Goal: Information Seeking & Learning: Learn about a topic

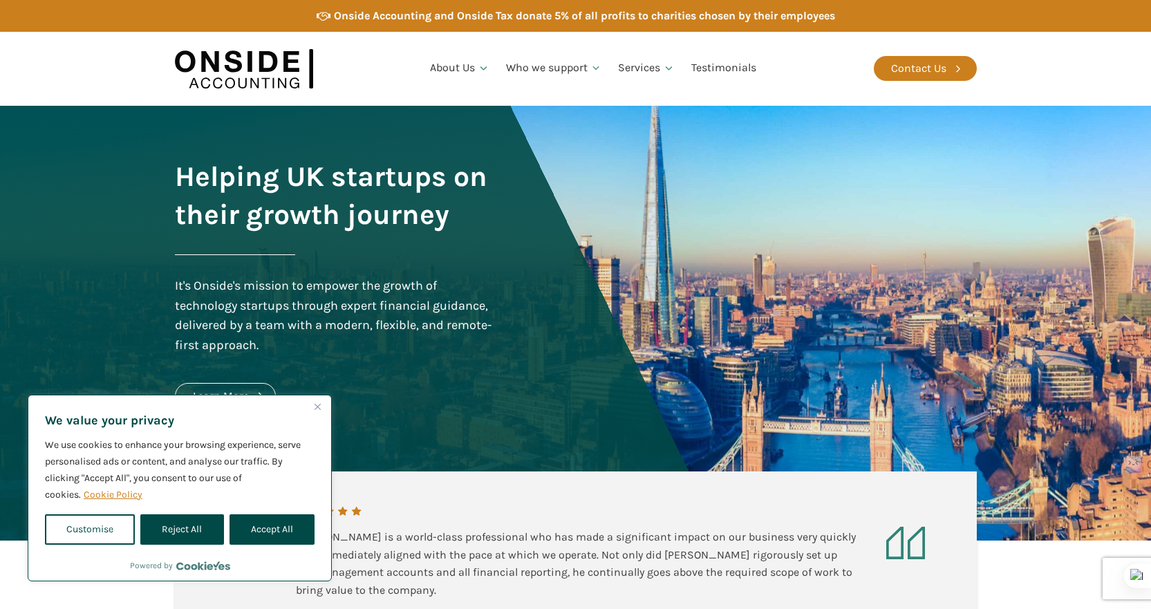
drag, startPoint x: 317, startPoint y: 404, endPoint x: 408, endPoint y: 418, distance: 92.4
click at [317, 404] on img "Close" at bounding box center [317, 407] width 6 height 6
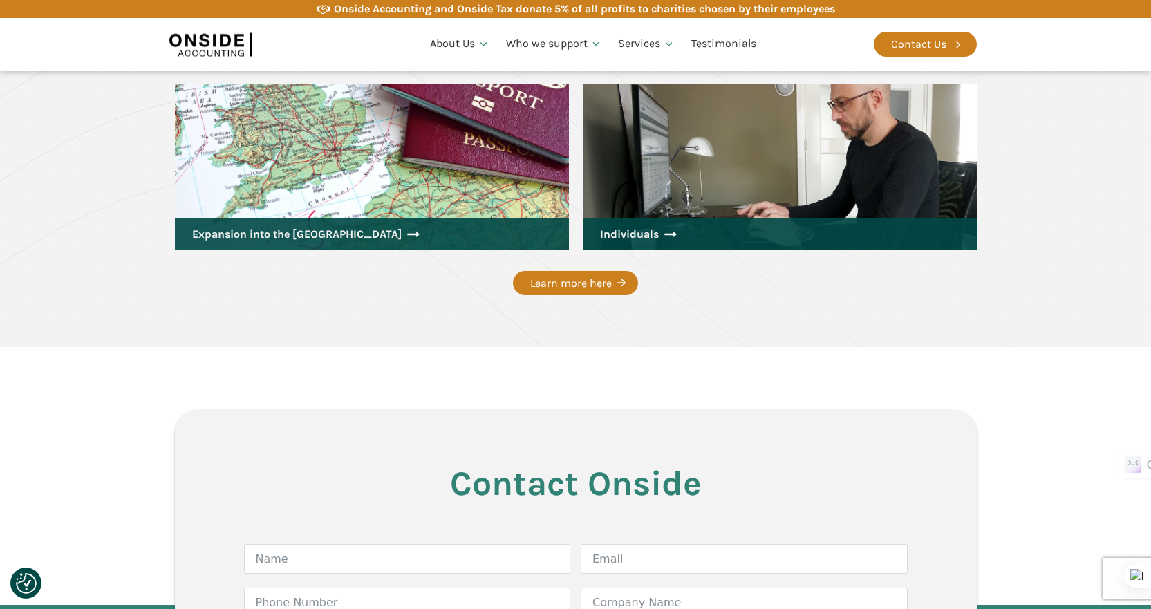
scroll to position [2046, 0]
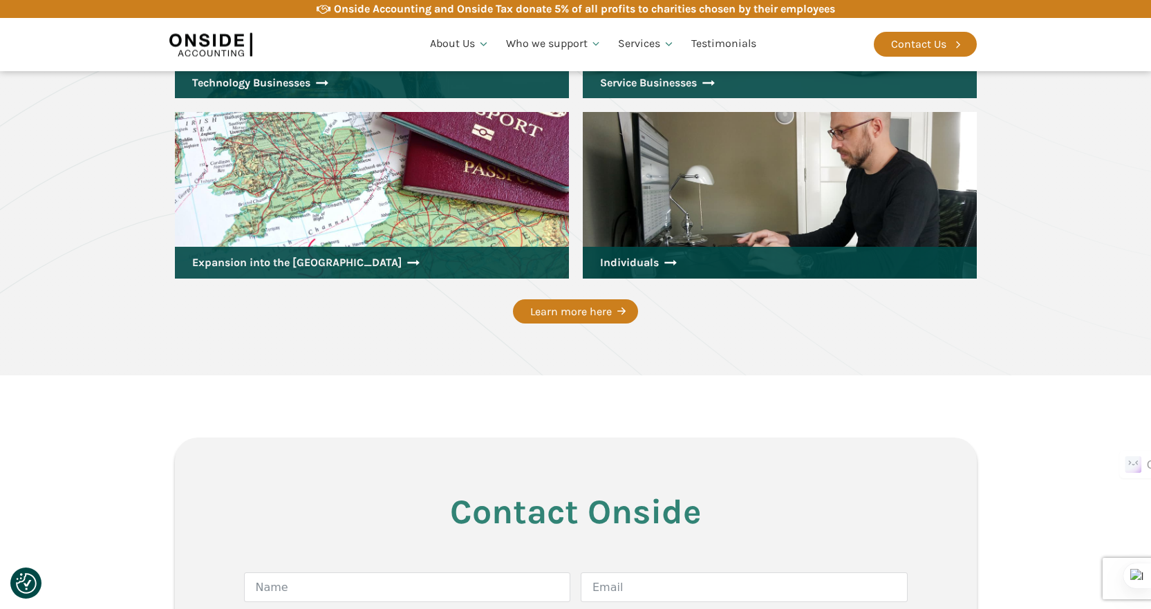
click at [992, 374] on section "Who we support Technology Businesses Service Businesses Expansion into the UK I…" at bounding box center [575, 88] width 1151 height 574
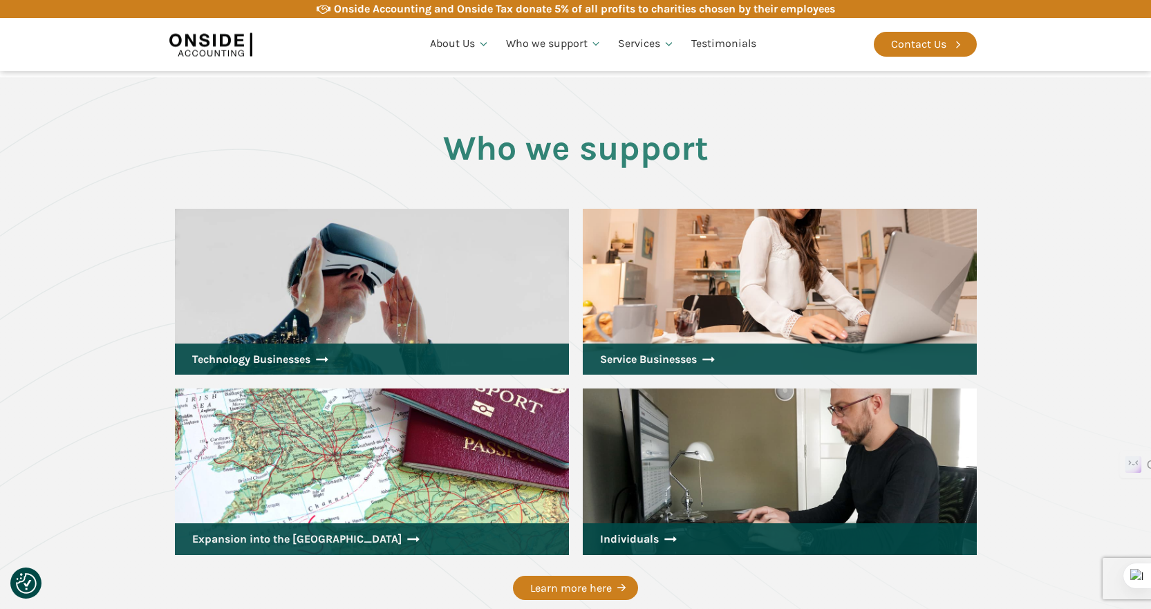
click at [1049, 348] on section "Who we support Technology Businesses Service Businesses Expansion into the UK I…" at bounding box center [575, 364] width 1151 height 574
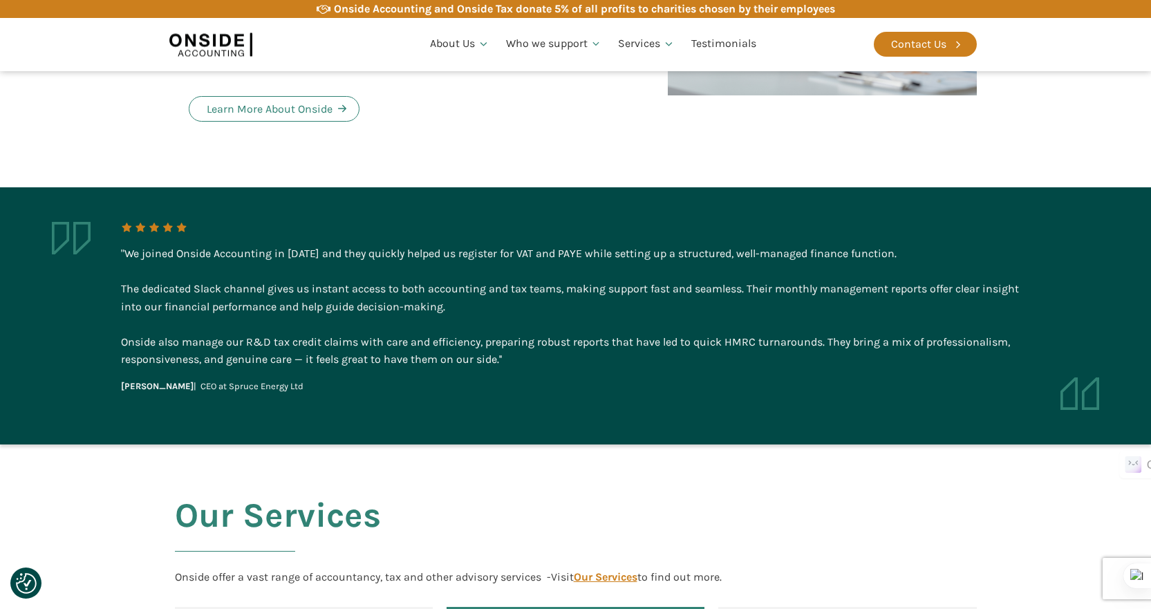
scroll to position [1355, 0]
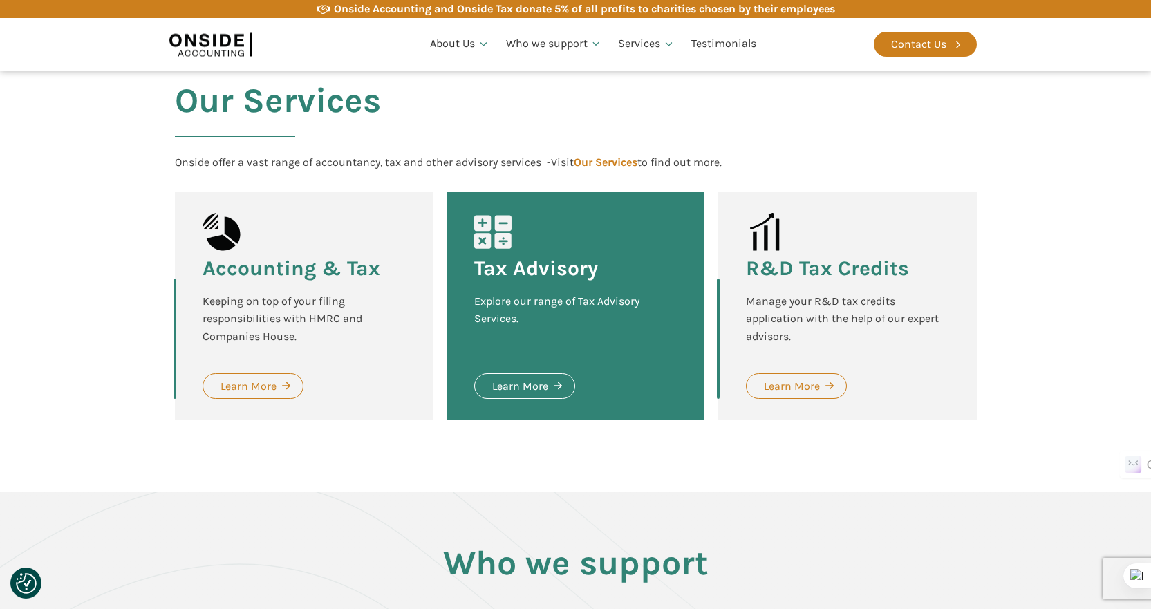
click at [1057, 341] on section "Our Services Onside offer a vast range of accountancy, tax and other advisory s…" at bounding box center [575, 261] width 1151 height 462
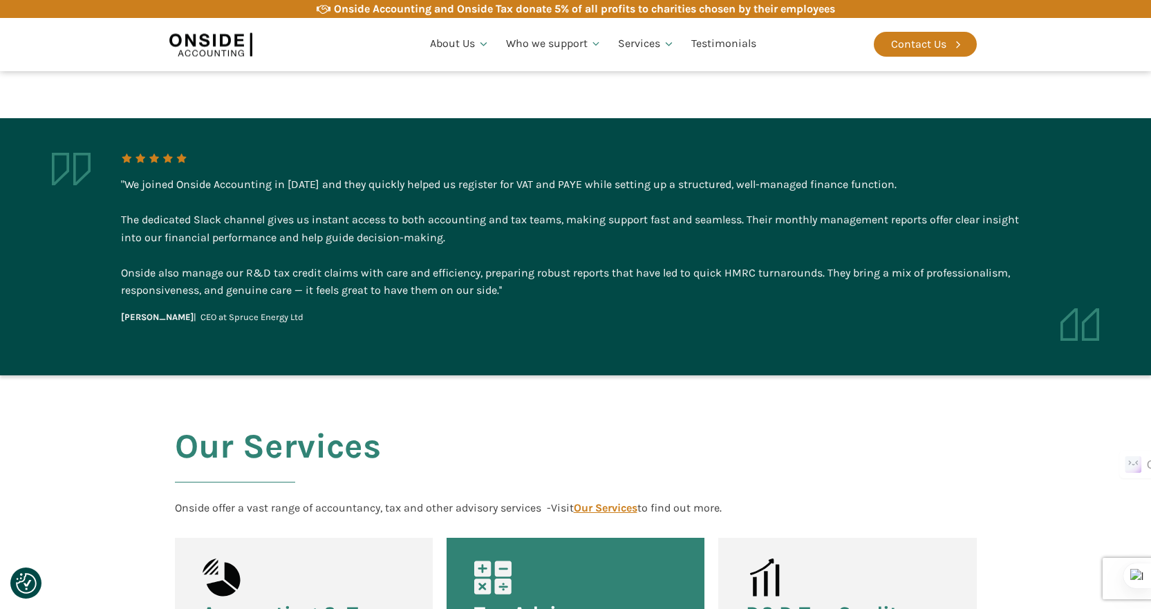
click at [707, 350] on aside ""We joined Onside Accounting in 2023 and they quickly helped us register for VA…" at bounding box center [575, 246] width 1151 height 257
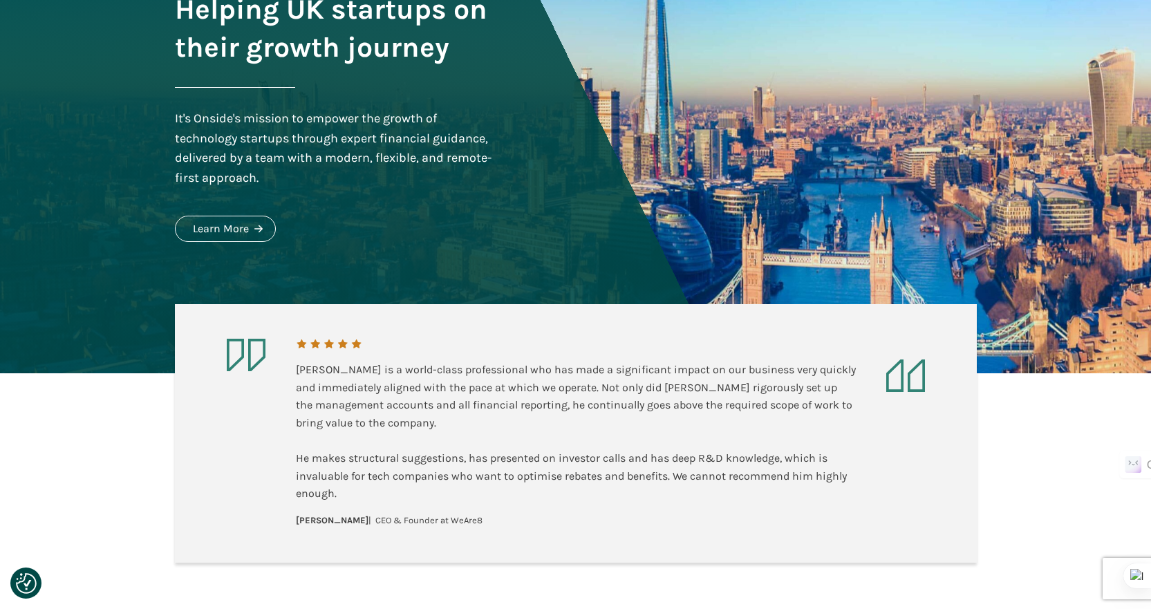
scroll to position [346, 0]
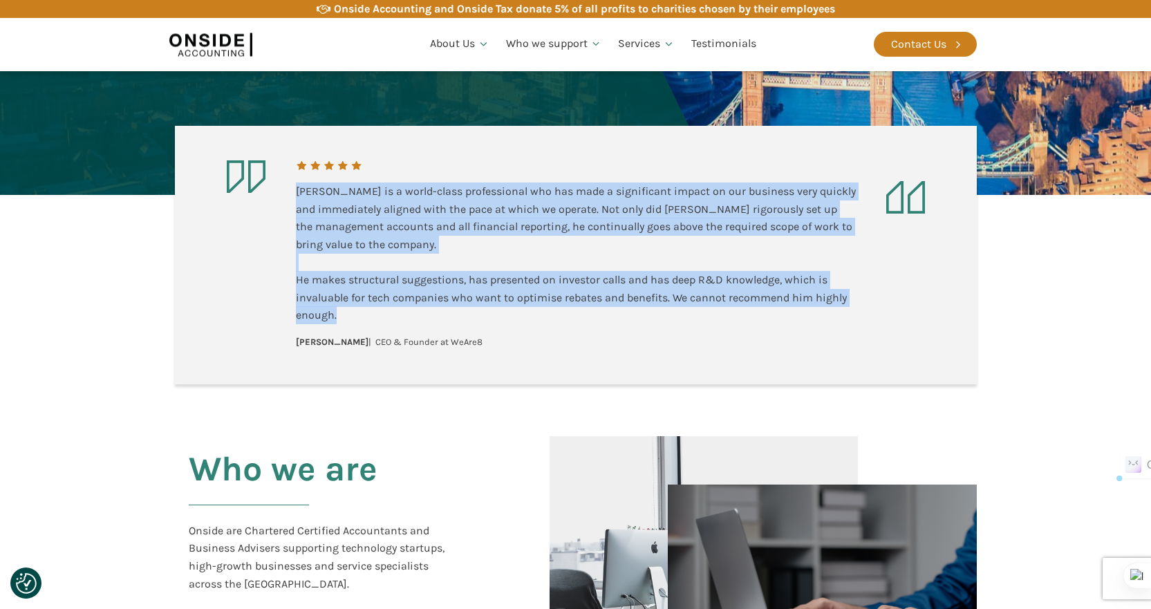
drag, startPoint x: 365, startPoint y: 312, endPoint x: 296, endPoint y: 196, distance: 135.4
click at [296, 196] on div "Martin is a world-class professional who has made a significant impact on our b…" at bounding box center [576, 253] width 560 height 142
click at [484, 252] on div "Martin is a world-class professional who has made a significant impact on our b…" at bounding box center [576, 253] width 560 height 142
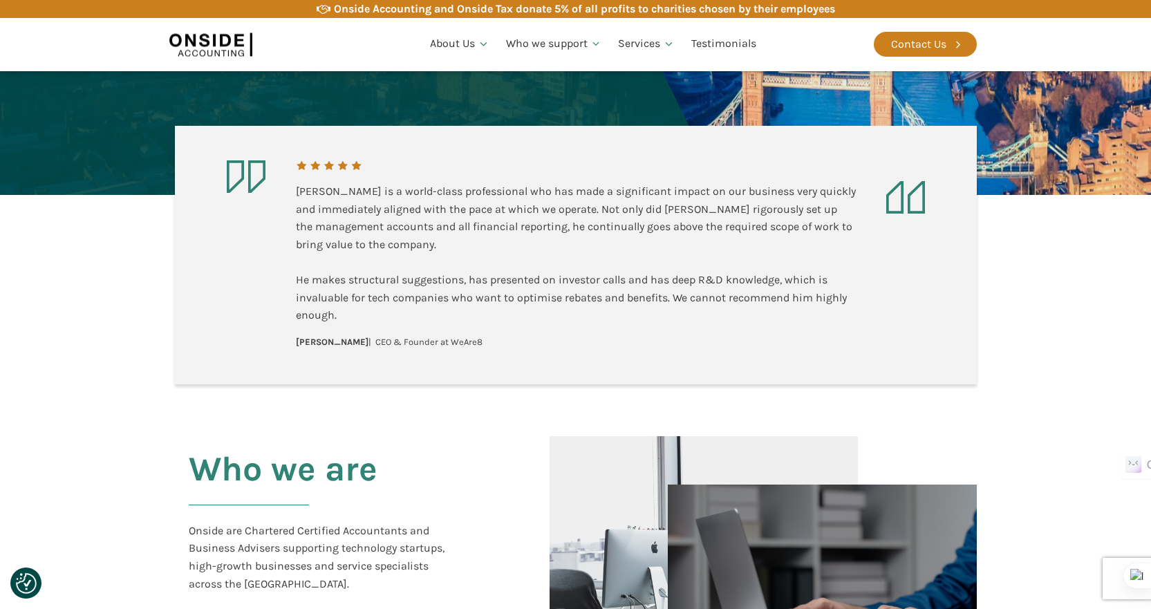
click at [517, 351] on aside "Martin is a world-class professional who has made a significant impact on our b…" at bounding box center [576, 255] width 802 height 258
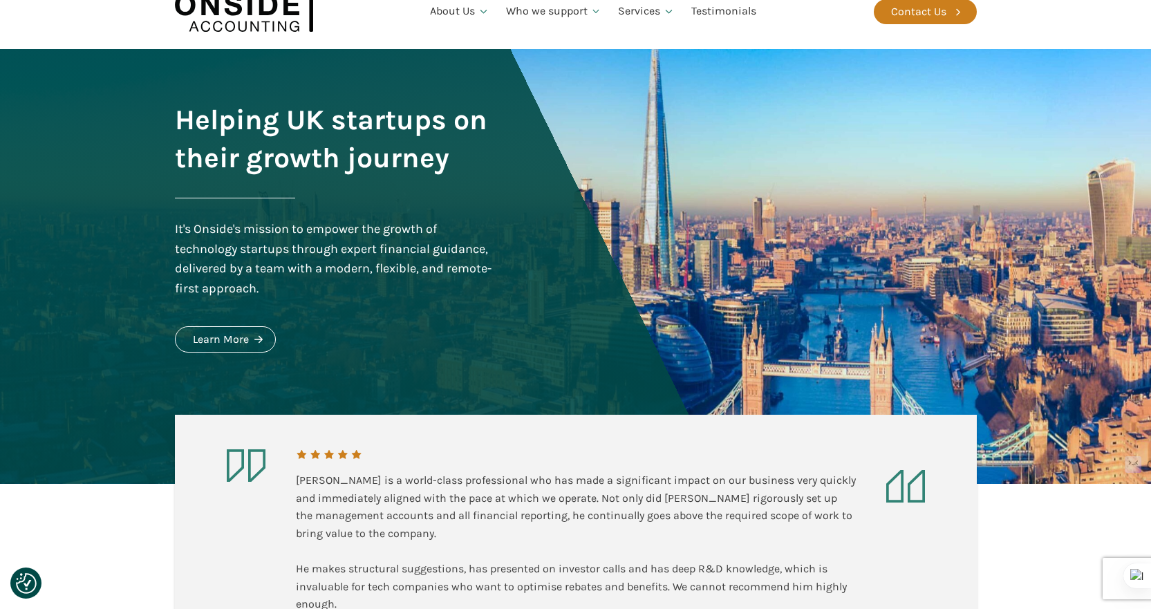
scroll to position [0, 0]
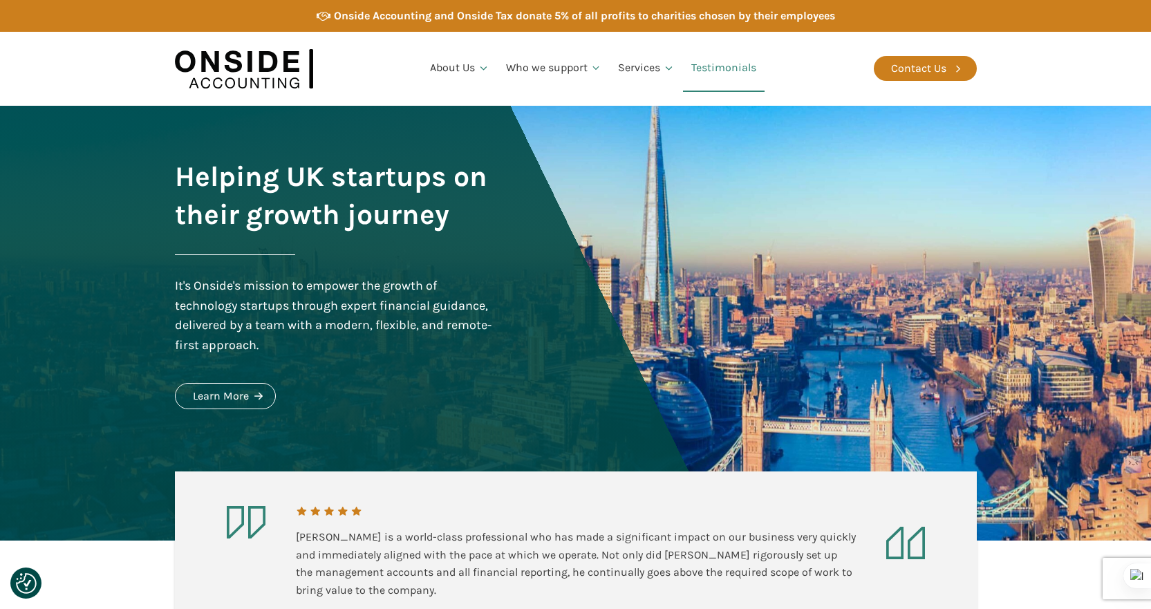
click at [739, 65] on link "Testimonials" at bounding box center [724, 68] width 82 height 47
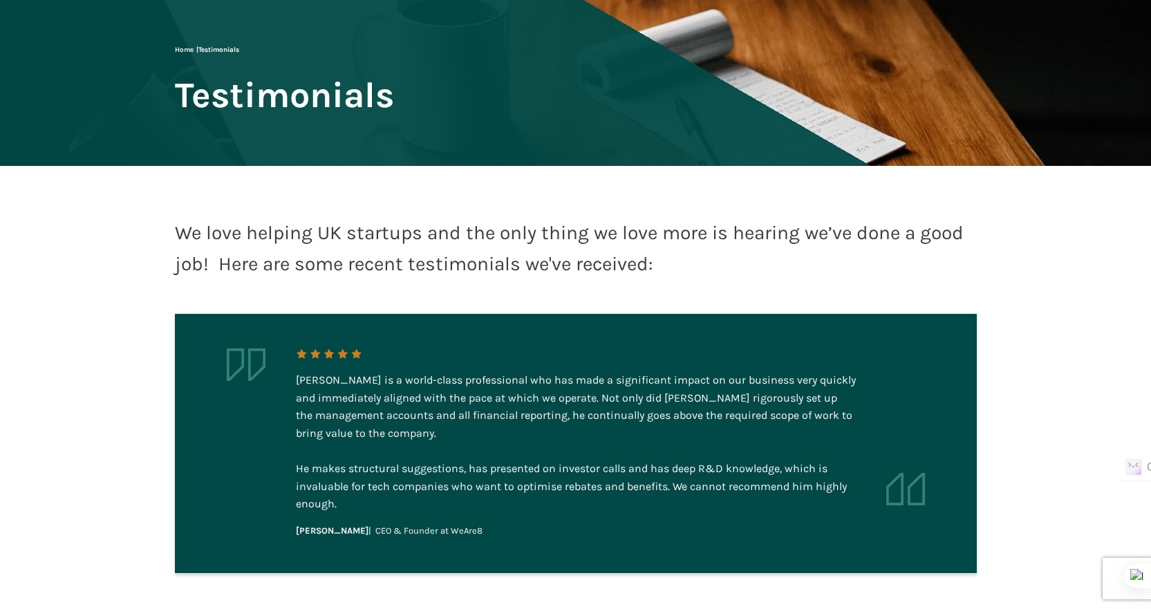
scroll to position [138, 0]
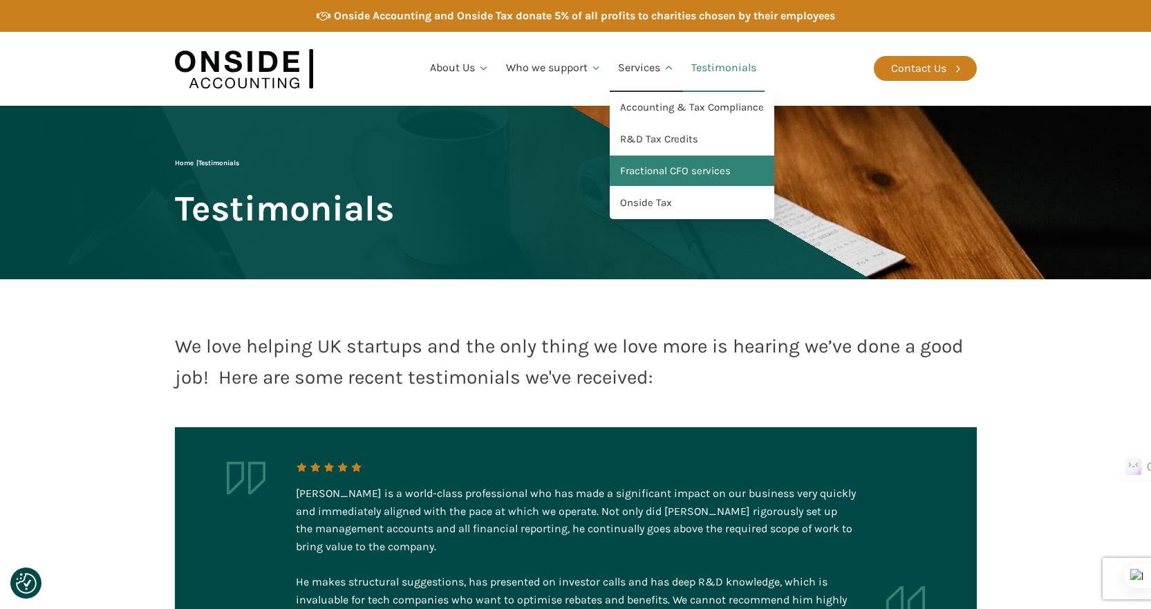
click at [684, 165] on link "Fractional CFO services" at bounding box center [692, 171] width 164 height 32
